Goal: Check status: Check status

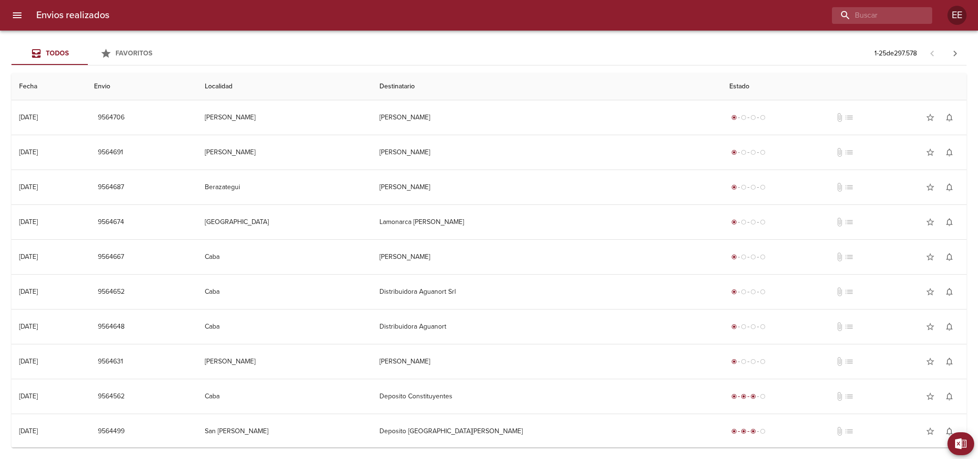
click at [857, 5] on div "Envios realizados EE" at bounding box center [489, 15] width 978 height 31
click at [866, 15] on input "buscar" at bounding box center [855, 15] width 122 height 17
paste input "[PERSON_NAME]"
type input "[PERSON_NAME]"
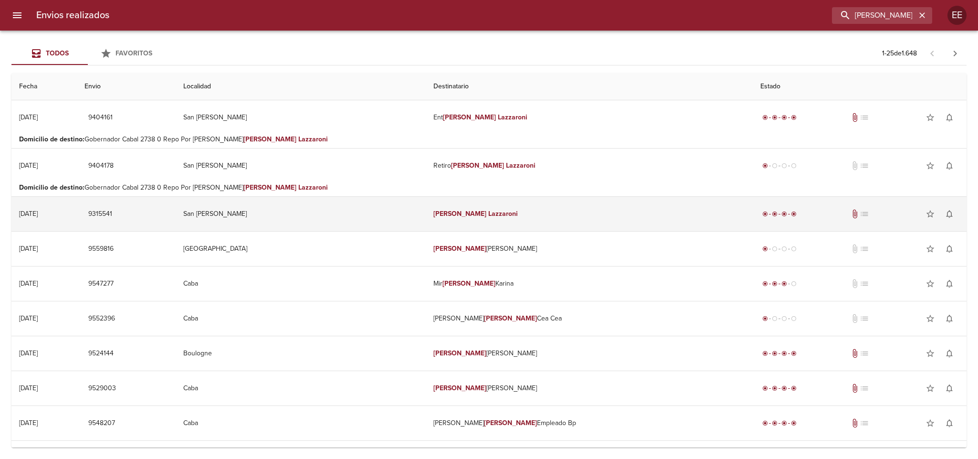
click at [596, 208] on td "[PERSON_NAME]" at bounding box center [589, 214] width 327 height 34
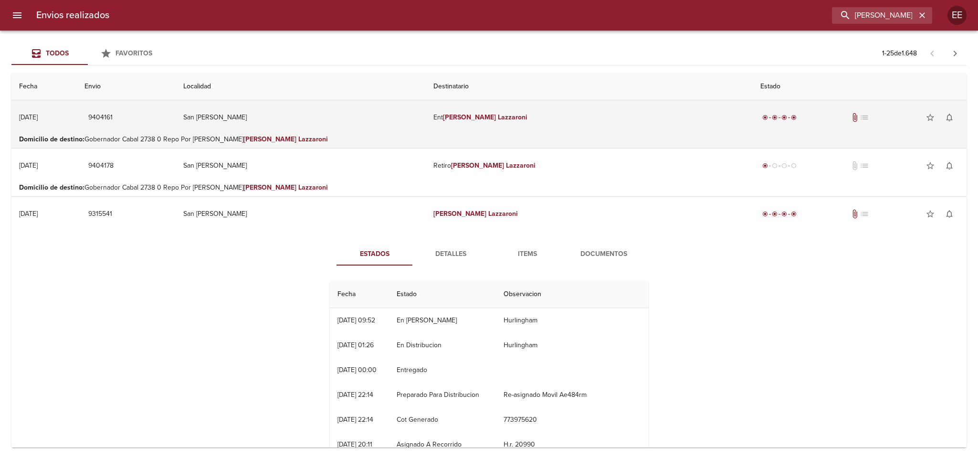
click at [327, 109] on td "San [PERSON_NAME]" at bounding box center [301, 117] width 251 height 34
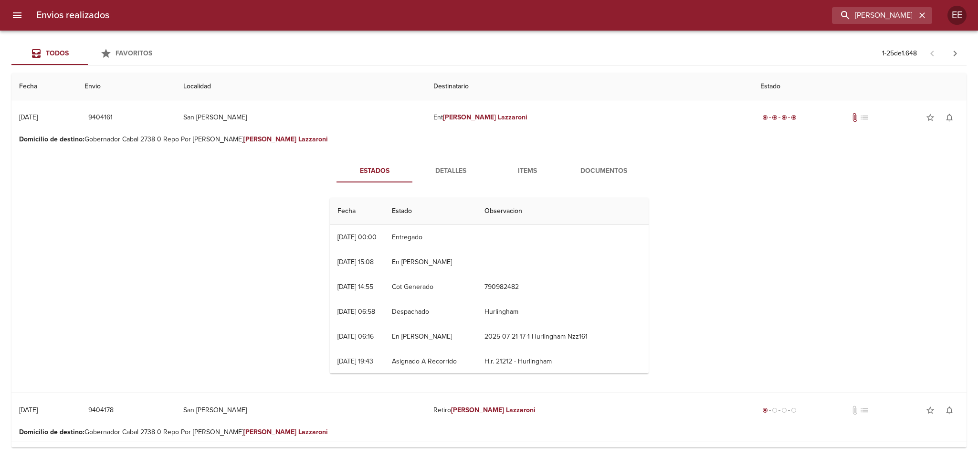
click at [526, 172] on span "Items" at bounding box center [527, 171] width 65 height 12
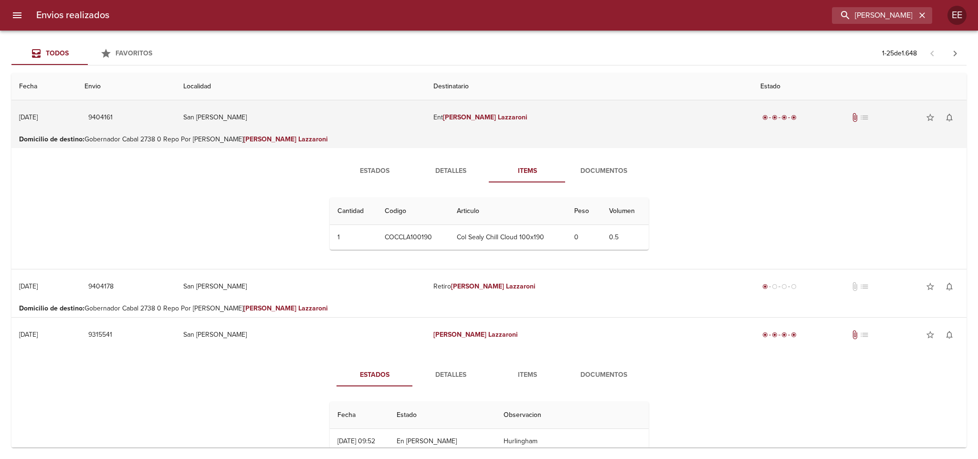
click at [383, 108] on td "San [PERSON_NAME]" at bounding box center [301, 117] width 251 height 34
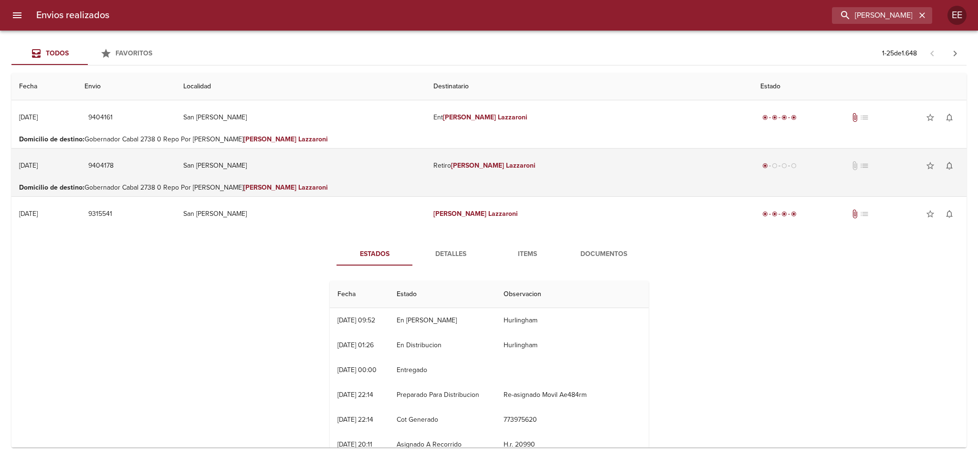
click at [363, 174] on td "San [PERSON_NAME]" at bounding box center [301, 165] width 251 height 34
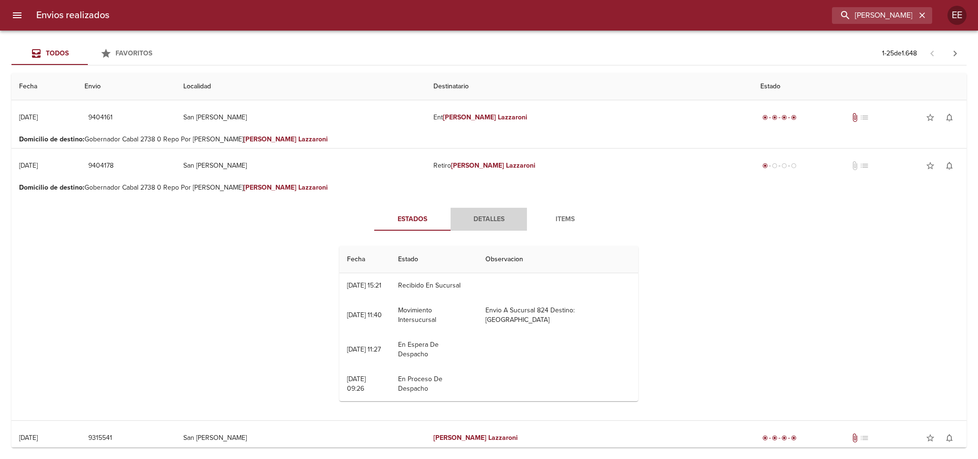
drag, startPoint x: 468, startPoint y: 212, endPoint x: 523, endPoint y: 212, distance: 54.9
click at [473, 212] on button "Detalles" at bounding box center [489, 219] width 76 height 23
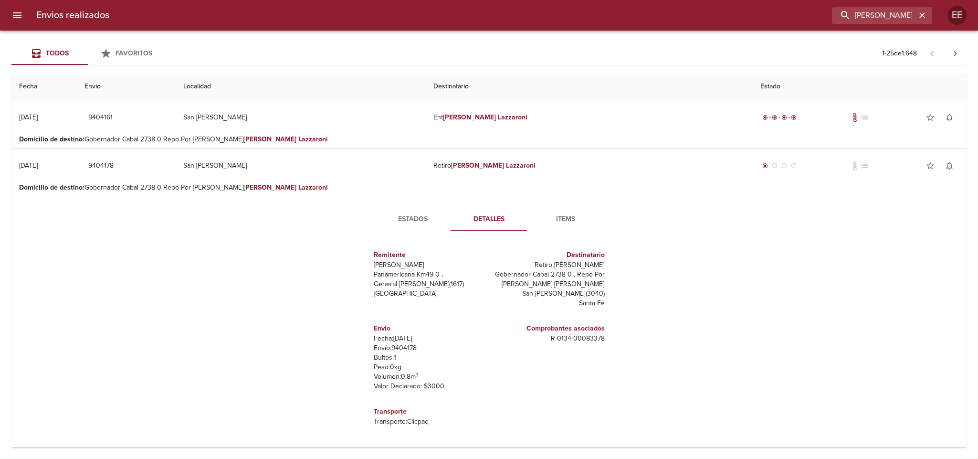
click at [563, 222] on span "Items" at bounding box center [565, 219] width 65 height 12
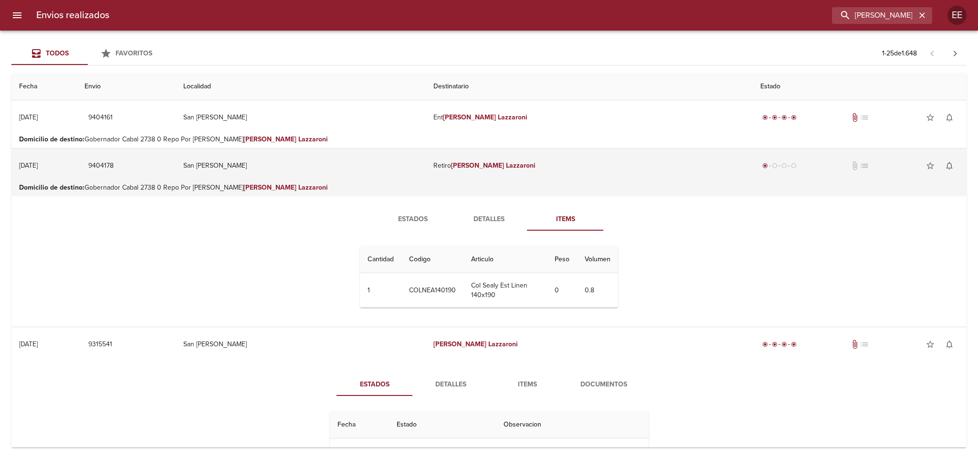
click at [370, 160] on td "San [PERSON_NAME]" at bounding box center [301, 165] width 251 height 34
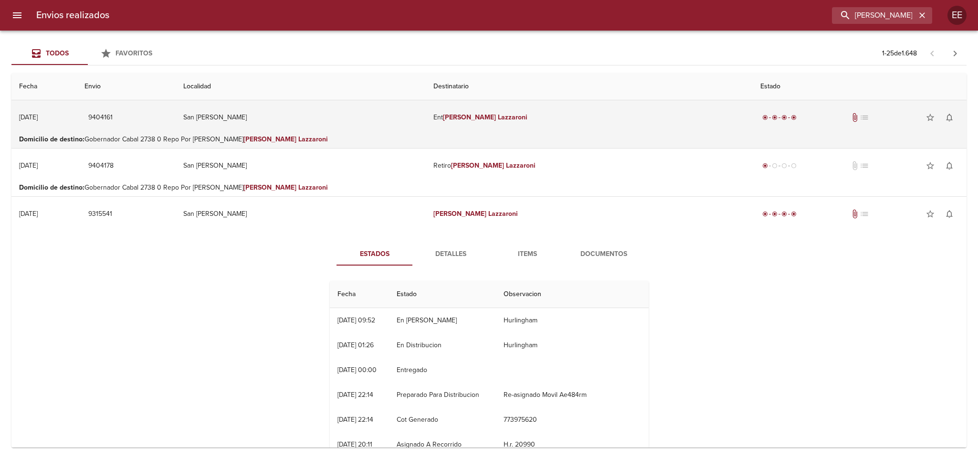
click at [371, 112] on td "San [PERSON_NAME]" at bounding box center [301, 117] width 251 height 34
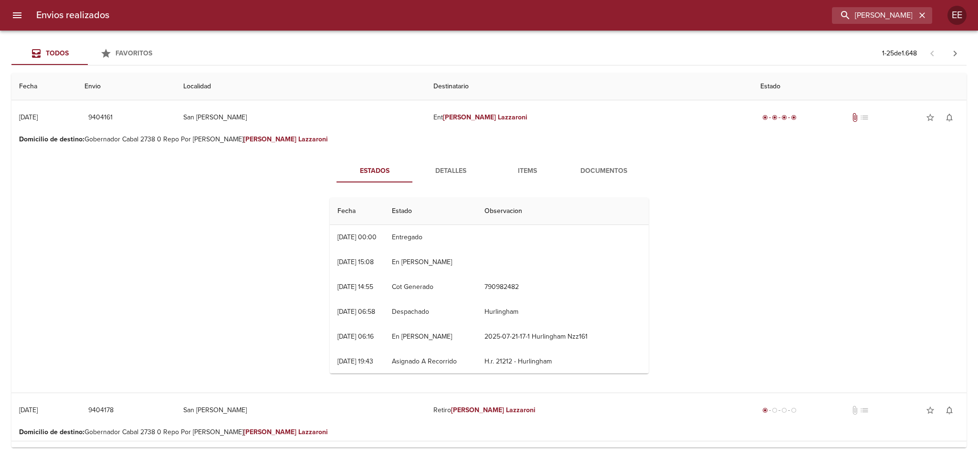
click at [429, 176] on span "Detalles" at bounding box center [451, 171] width 65 height 12
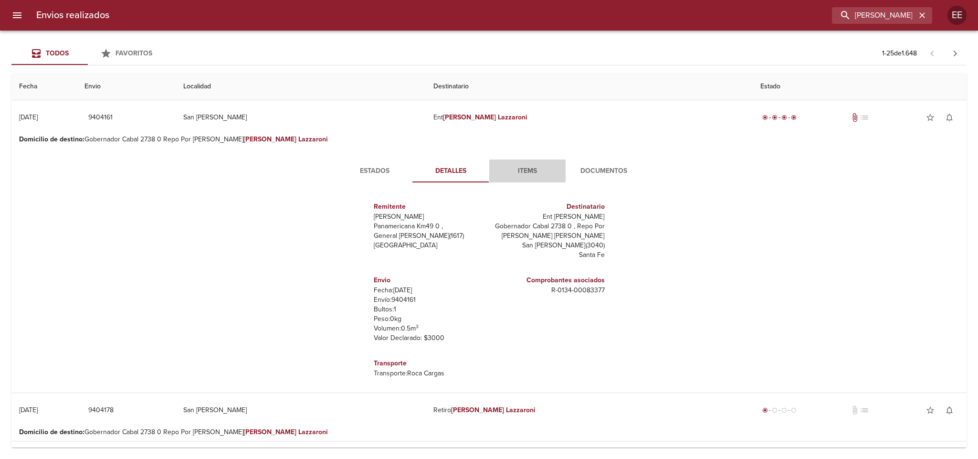
click at [504, 167] on span "Items" at bounding box center [527, 171] width 65 height 12
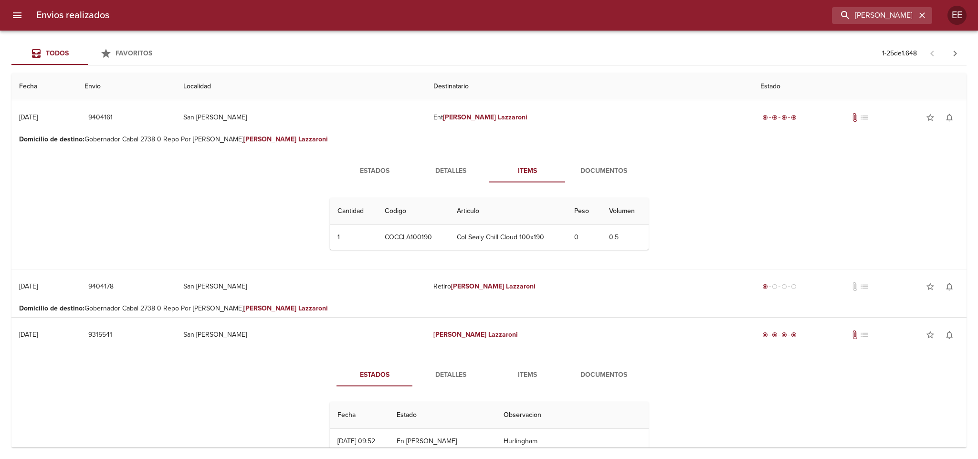
click at [347, 169] on span "Estados" at bounding box center [374, 171] width 65 height 12
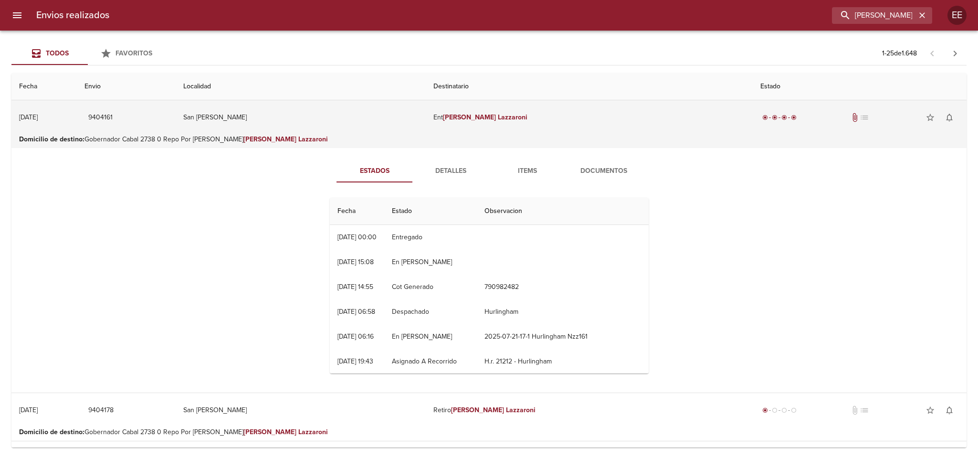
click at [344, 123] on td "San [PERSON_NAME]" at bounding box center [301, 117] width 251 height 34
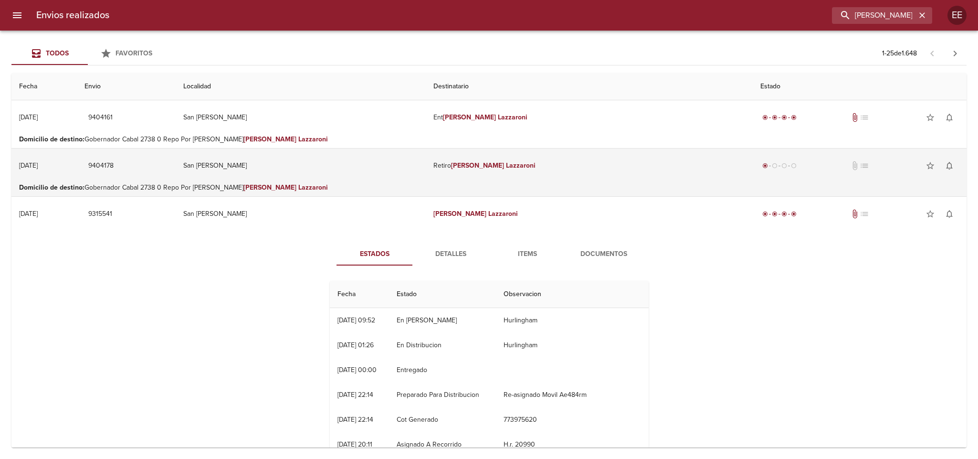
click at [346, 176] on td "San [PERSON_NAME]" at bounding box center [301, 165] width 251 height 34
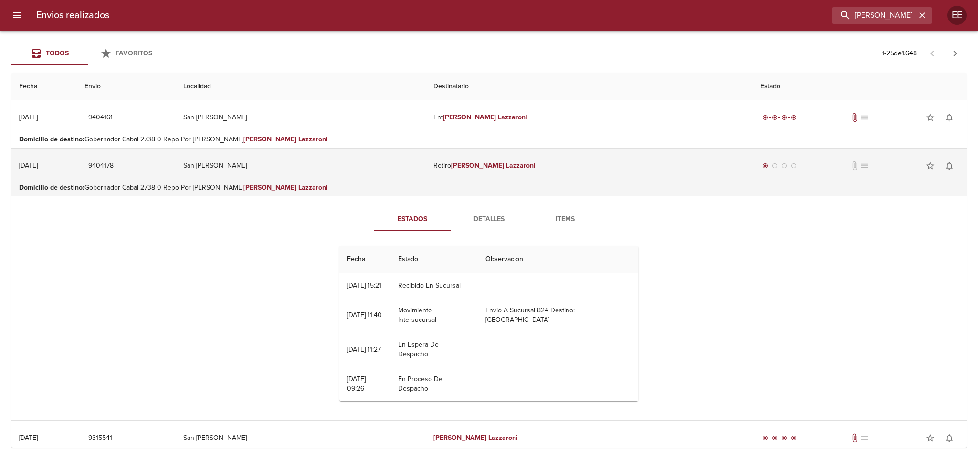
click at [349, 167] on td "San [PERSON_NAME]" at bounding box center [301, 165] width 251 height 34
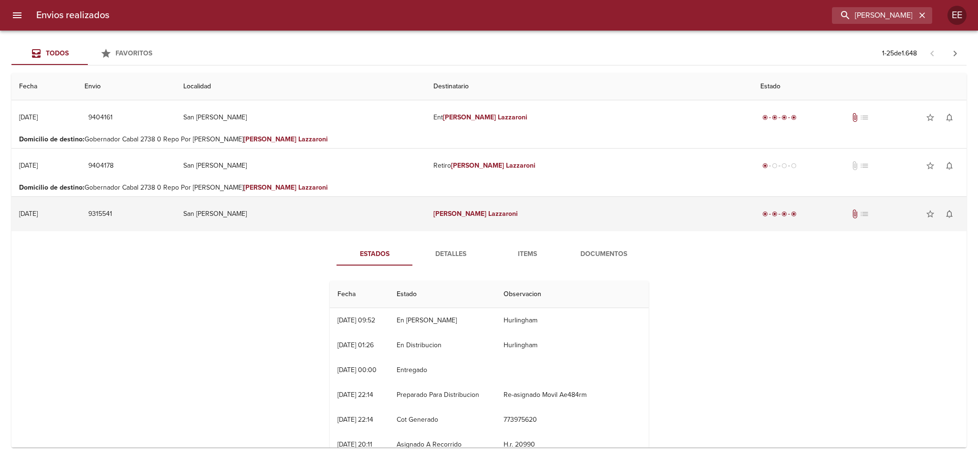
click at [345, 213] on td "San [PERSON_NAME]" at bounding box center [301, 214] width 251 height 34
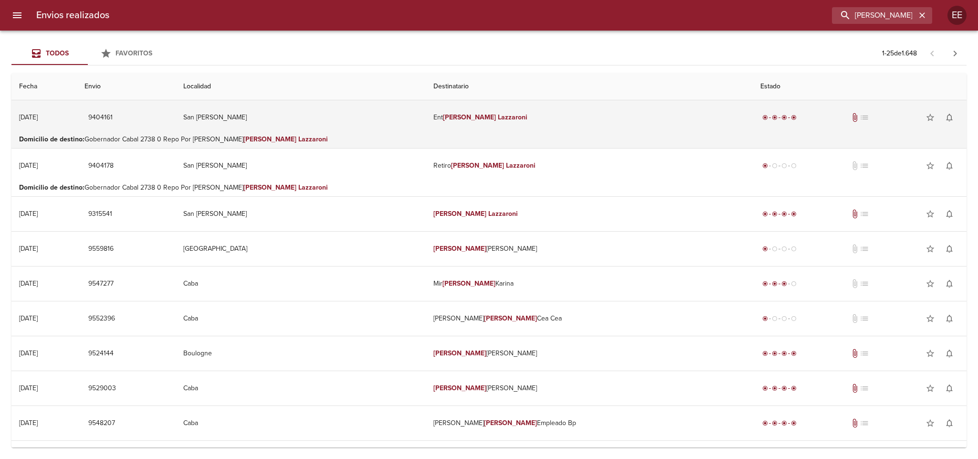
click at [339, 116] on td "San [PERSON_NAME]" at bounding box center [301, 117] width 251 height 34
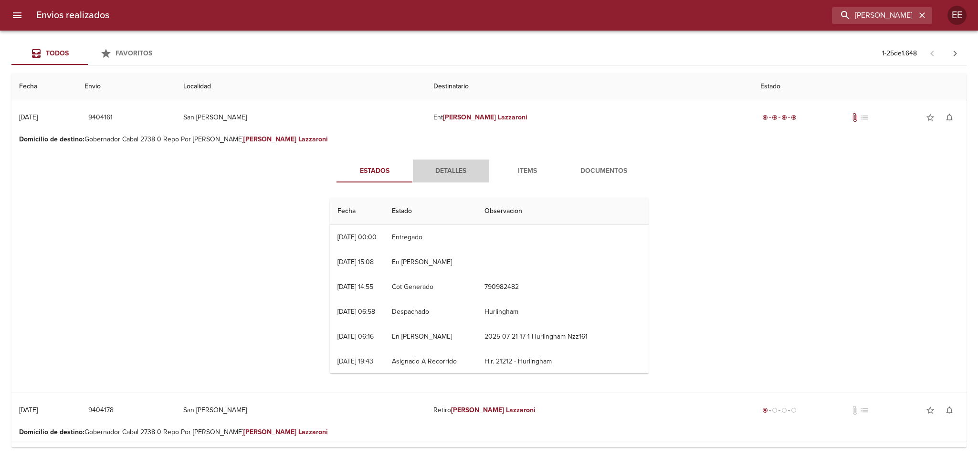
click at [431, 168] on span "Detalles" at bounding box center [451, 171] width 65 height 12
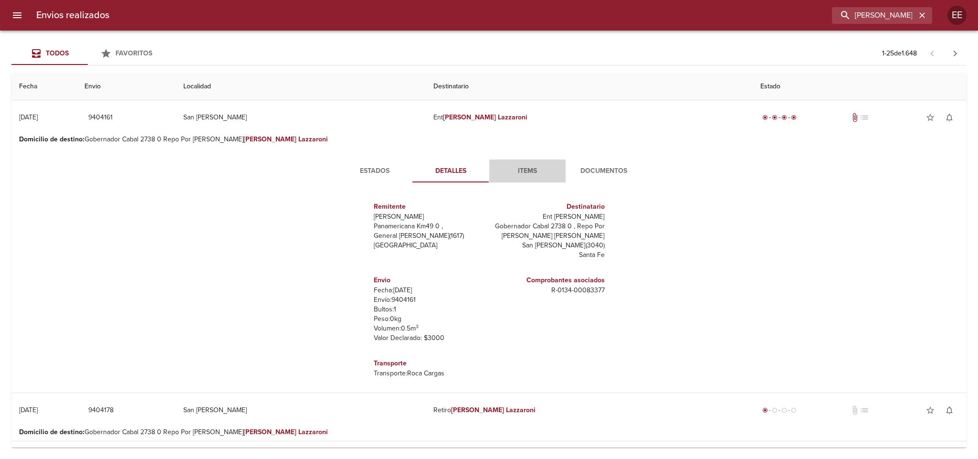
click at [517, 168] on span "Items" at bounding box center [527, 171] width 65 height 12
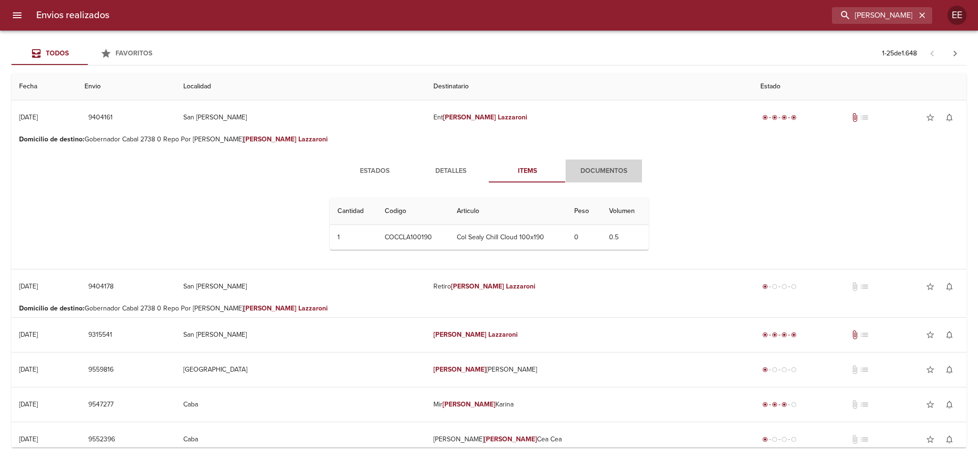
click at [603, 162] on button "Documentos" at bounding box center [604, 170] width 76 height 23
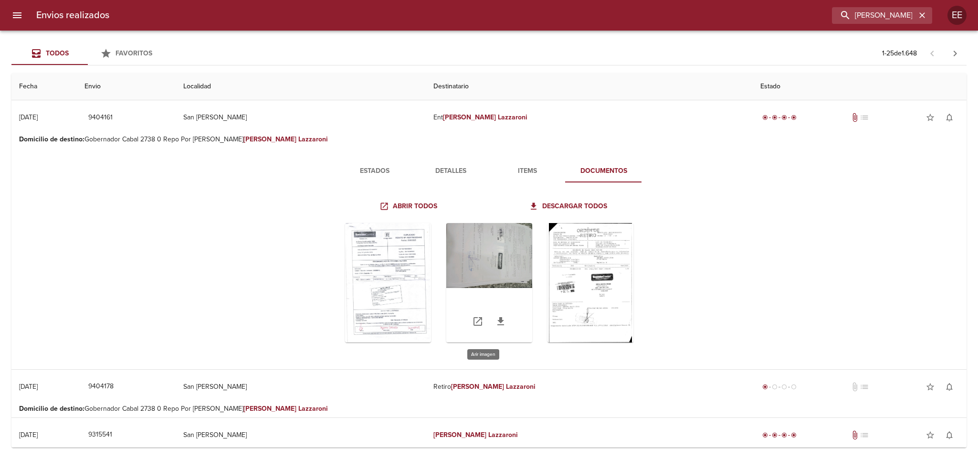
click at [486, 239] on div "Tabla de envíos del cliente" at bounding box center [489, 282] width 86 height 119
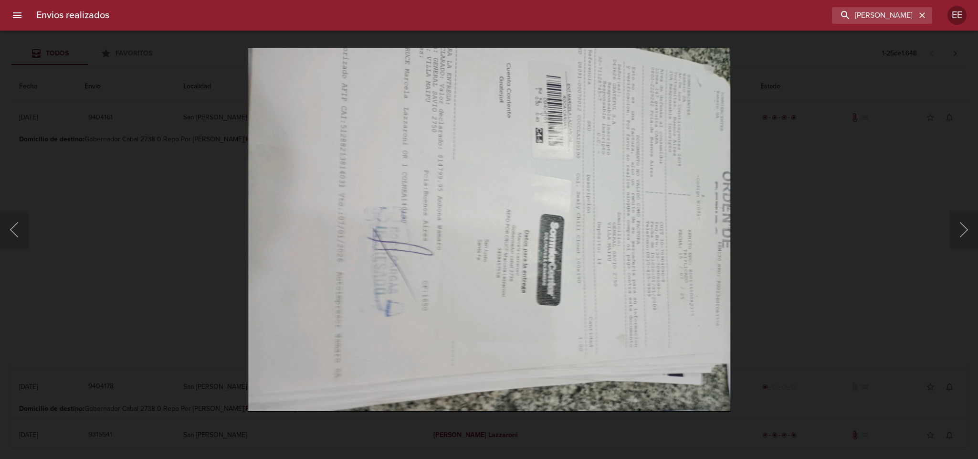
click at [834, 304] on div "Lightbox" at bounding box center [489, 229] width 978 height 459
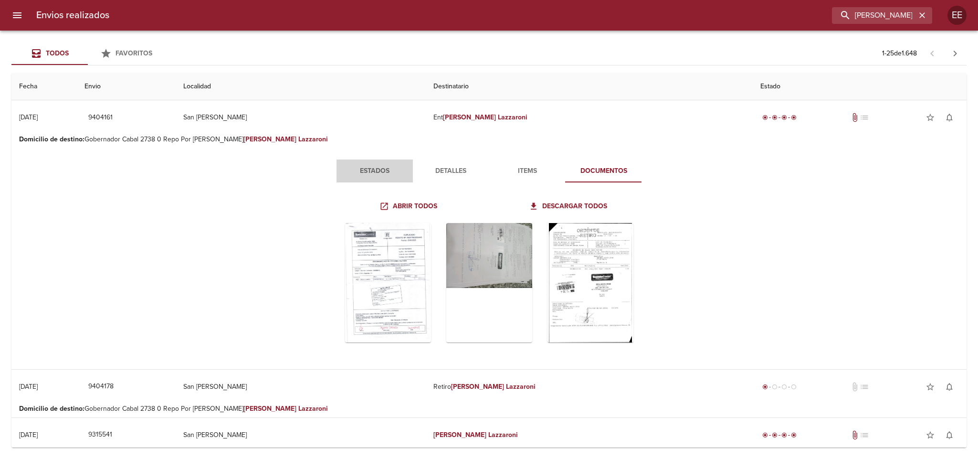
click at [365, 169] on span "Estados" at bounding box center [374, 171] width 65 height 12
